Goal: Transaction & Acquisition: Purchase product/service

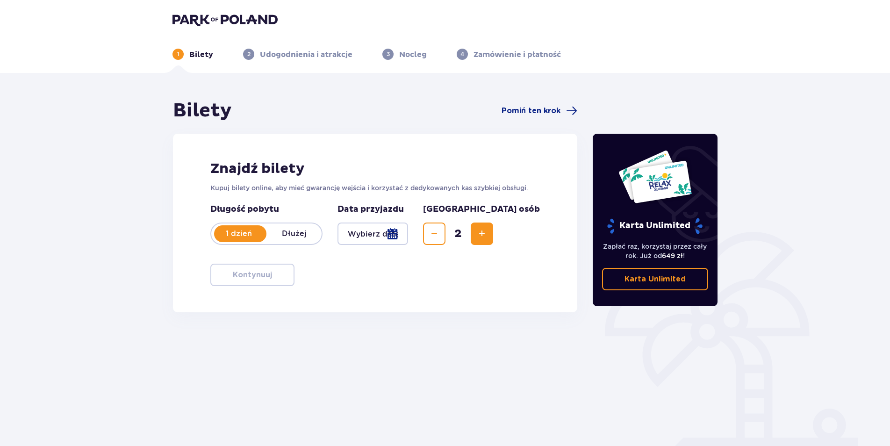
click at [406, 231] on div at bounding box center [373, 234] width 71 height 22
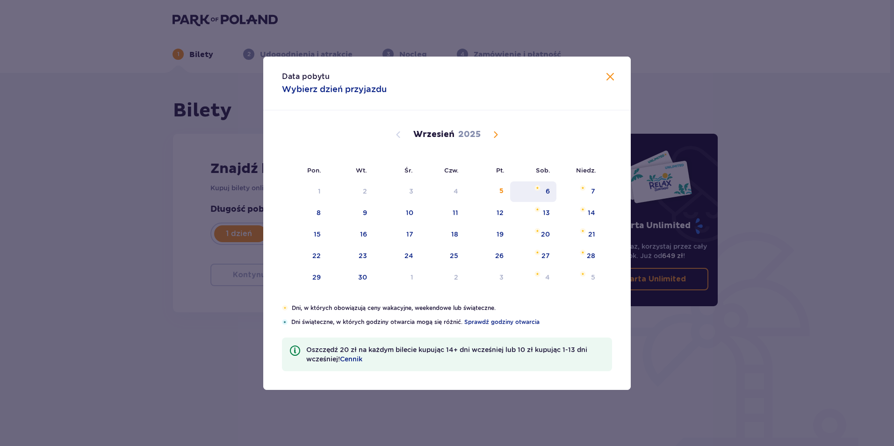
click at [547, 194] on div "6" at bounding box center [548, 191] width 4 height 9
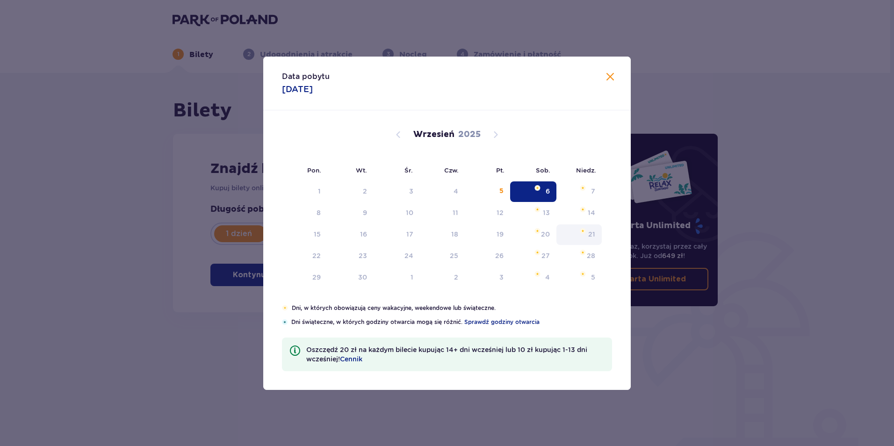
type input "[DATE]"
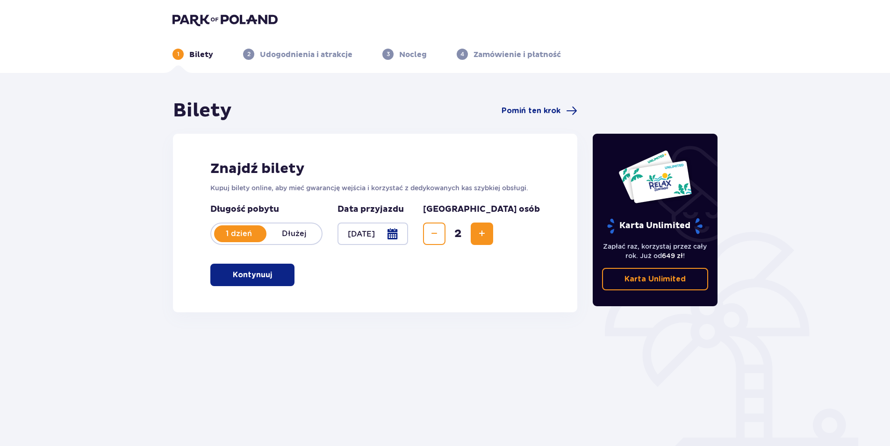
click at [611, 74] on div "Bilety Pomiń ten krok Znajdź bilety Kupuj bilety online, aby mieć gwarancję wej…" at bounding box center [445, 274] width 890 height 403
click at [263, 274] on p "Kontynuuj" at bounding box center [252, 275] width 39 height 10
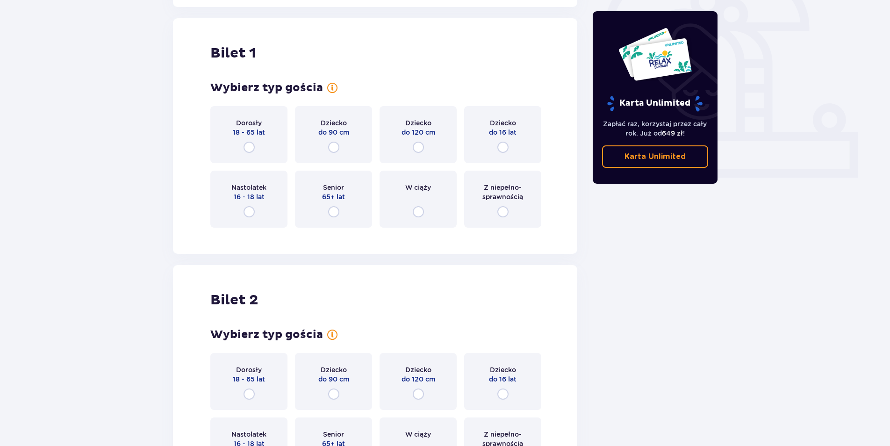
scroll to position [312, 0]
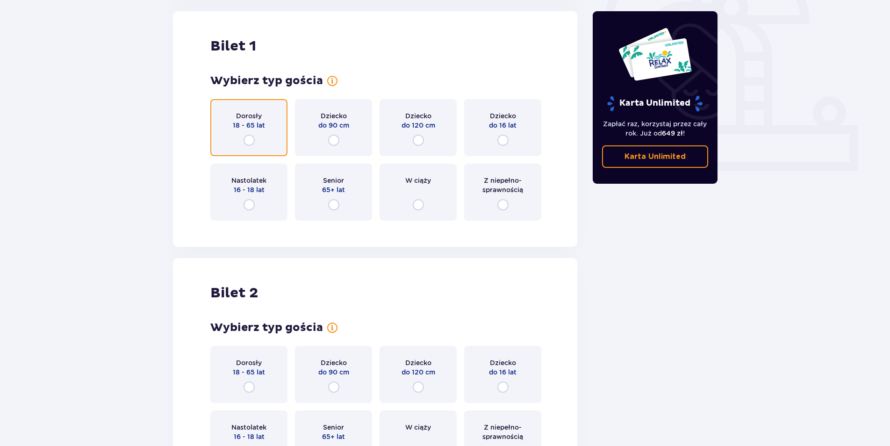
click at [253, 139] on input "radio" at bounding box center [249, 140] width 11 height 11
radio input "true"
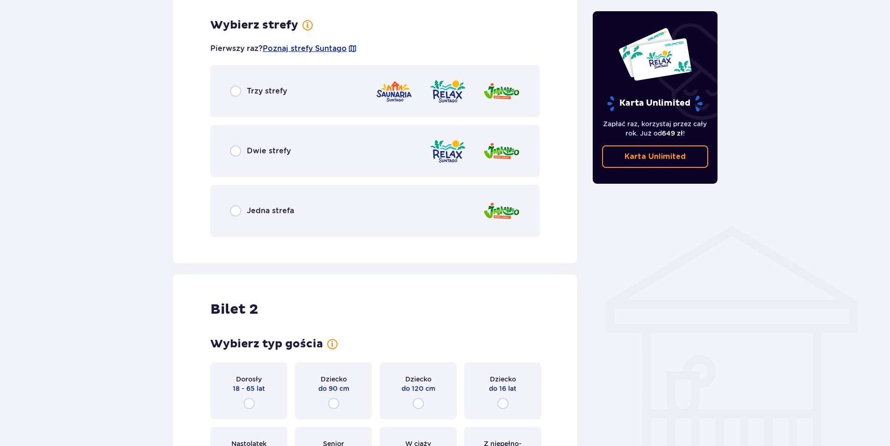
scroll to position [540, 0]
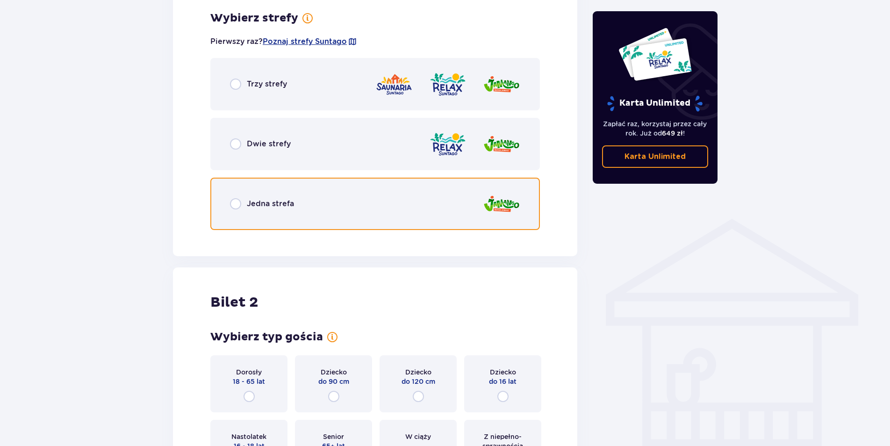
click at [230, 202] on input "radio" at bounding box center [235, 203] width 11 height 11
radio input "true"
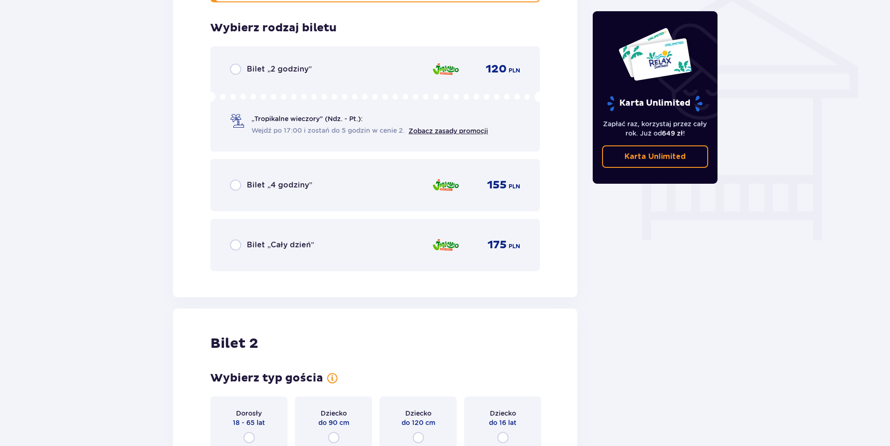
scroll to position [778, 0]
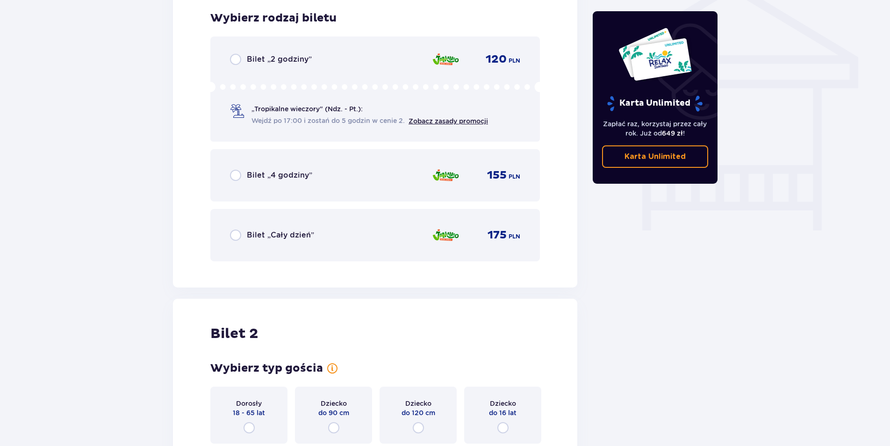
click at [261, 234] on p "Bilet „Cały dzień”" at bounding box center [280, 235] width 67 height 10
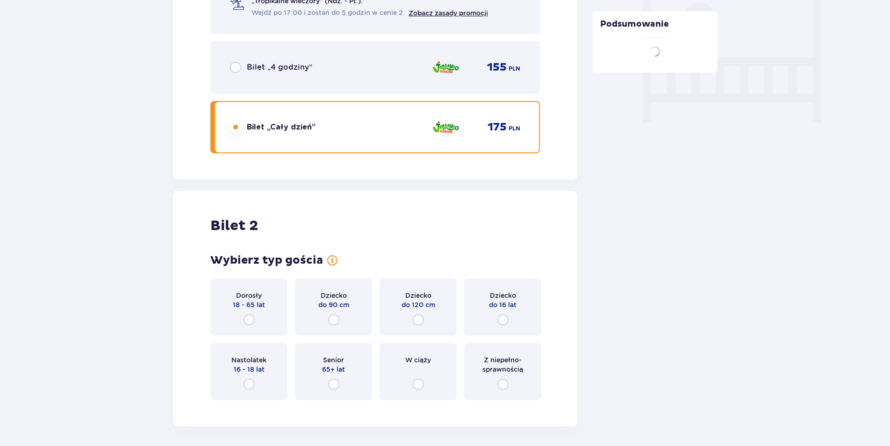
scroll to position [967, 0]
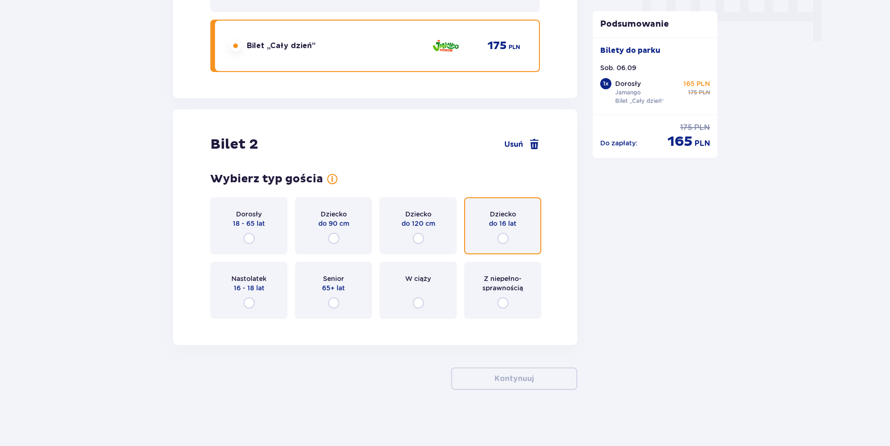
click at [504, 237] on input "radio" at bounding box center [502, 238] width 11 height 11
radio input "true"
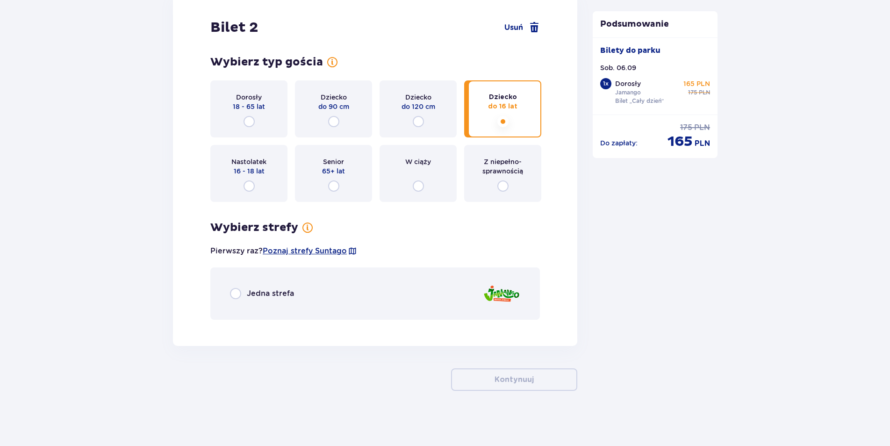
scroll to position [1085, 0]
click at [266, 302] on div "Jedna strefa" at bounding box center [375, 292] width 330 height 52
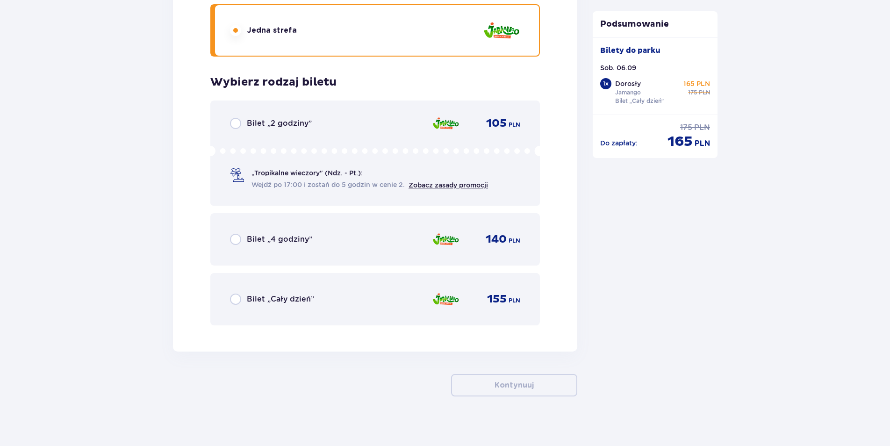
scroll to position [1354, 0]
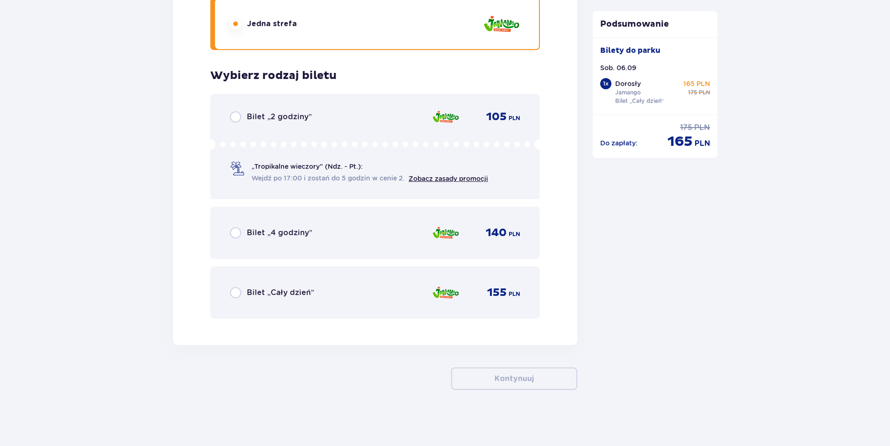
click at [353, 299] on div "Bilet „Cały dzień” 155 PLN" at bounding box center [375, 293] width 290 height 20
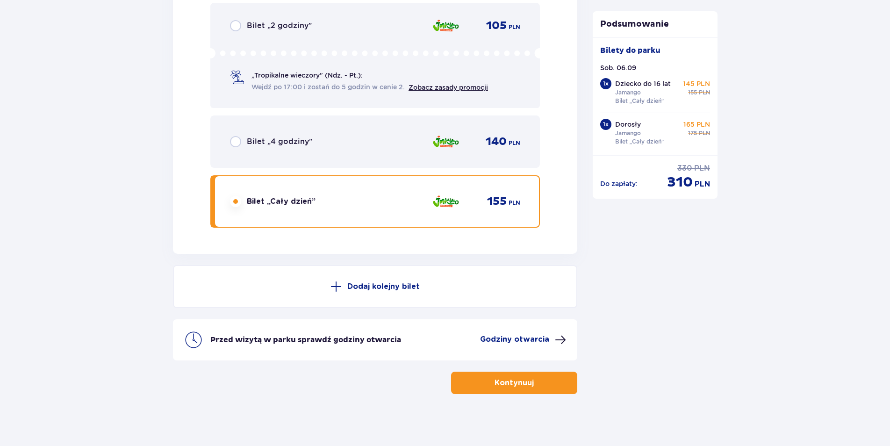
scroll to position [1449, 0]
